Goal: Use online tool/utility: Utilize a website feature to perform a specific function

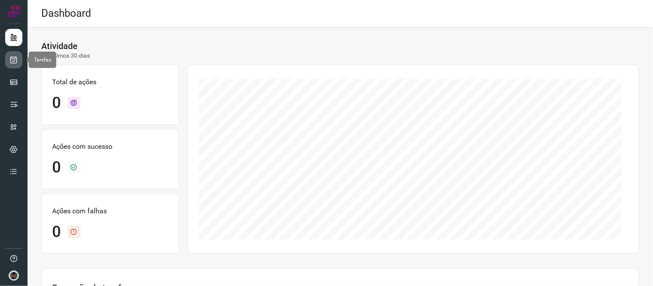
drag, startPoint x: 17, startPoint y: 57, endPoint x: 22, endPoint y: 59, distance: 4.8
click at [17, 57] on icon at bounding box center [13, 60] width 9 height 9
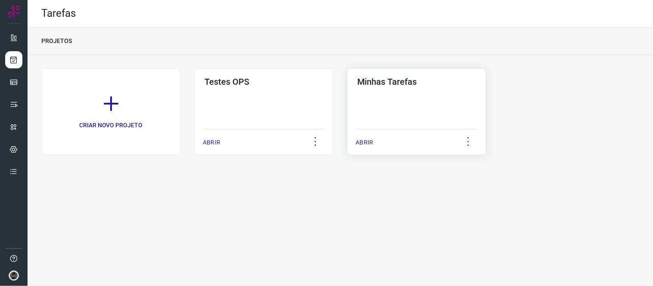
click at [392, 109] on div "Minhas Tarefas ABRIR" at bounding box center [416, 111] width 139 height 87
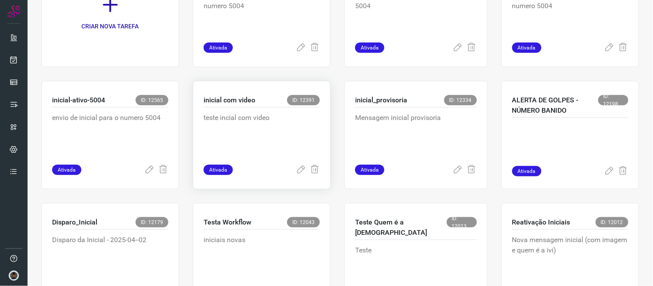
scroll to position [96, 0]
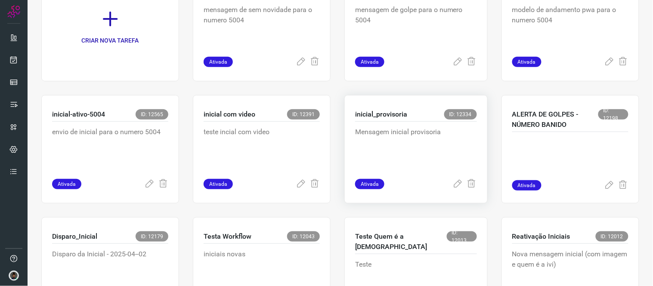
click at [380, 118] on p "inicial_provisoria" at bounding box center [381, 114] width 52 height 10
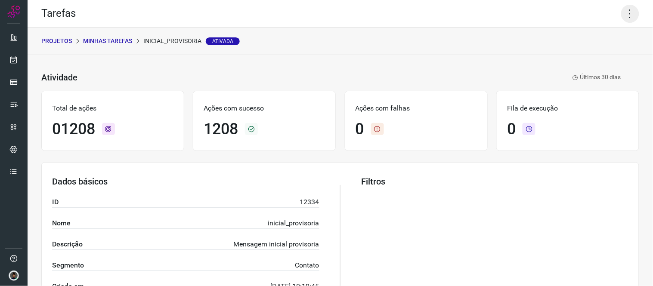
click at [621, 18] on icon at bounding box center [630, 14] width 18 height 18
click at [579, 62] on li "Executar" at bounding box center [592, 56] width 78 height 14
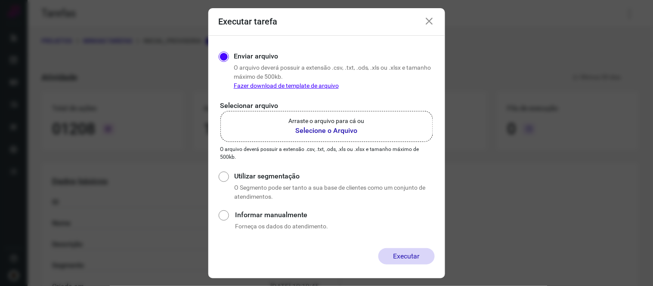
click at [366, 130] on label "Arraste o arquivo para cá ou Selecione o Arquivo" at bounding box center [326, 126] width 213 height 31
click at [0, 0] on input "Arraste o arquivo para cá ou Selecione o Arquivo" at bounding box center [0, 0] width 0 height 0
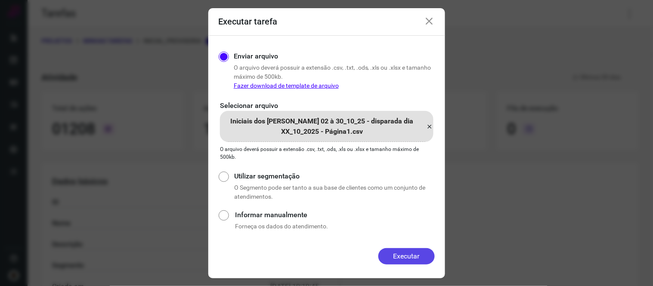
click at [398, 257] on button "Executar" at bounding box center [406, 256] width 56 height 16
